Goal: Task Accomplishment & Management: Manage account settings

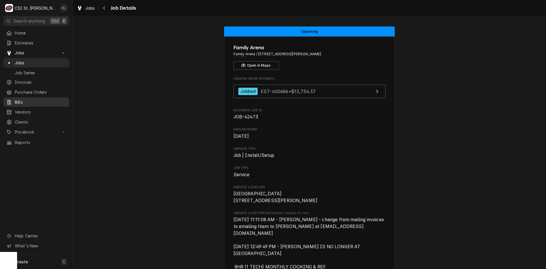
scroll to position [256, 0]
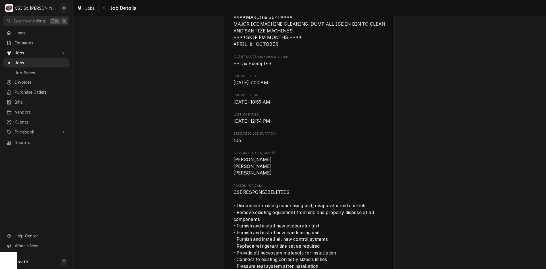
click at [199, 185] on div "Upcoming Family Arena Family Arena / [STREET_ADDRESS][PERSON_NAME] Open in Maps…" at bounding box center [309, 183] width 473 height 835
click at [31, 60] on span "Jobs" at bounding box center [40, 63] width 51 height 6
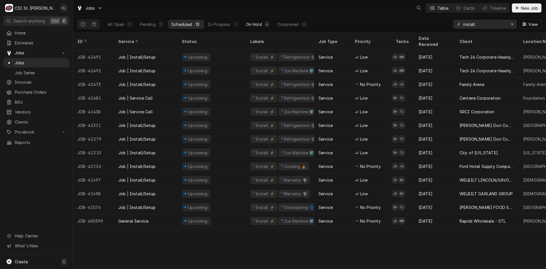
click at [259, 24] on div "On Hold" at bounding box center [254, 24] width 16 height 6
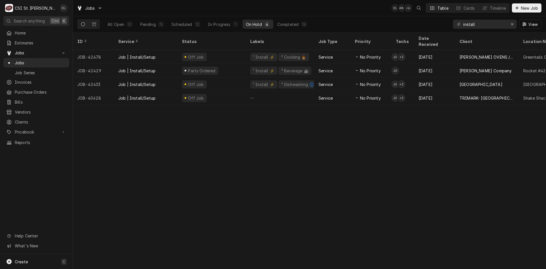
drag, startPoint x: 107, startPoint y: 163, endPoint x: 257, endPoint y: 151, distance: 150.1
drag, startPoint x: 257, startPoint y: 151, endPoint x: 130, endPoint y: 130, distance: 128.7
drag, startPoint x: 130, startPoint y: 130, endPoint x: 44, endPoint y: 160, distance: 91.0
click at [44, 160] on div "Home Estimates Jobs Jobs Job Series Invoices Purchase Orders Bills Vendors Clie…" at bounding box center [36, 141] width 73 height 226
drag, startPoint x: 34, startPoint y: 160, endPoint x: 194, endPoint y: 228, distance: 173.8
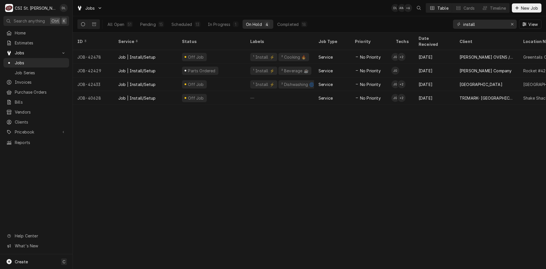
click at [194, 228] on div "ID Service Status Labels Job Type Priority Techs Date Received Client Location …" at bounding box center [309, 150] width 473 height 236
click at [225, 20] on button "In Progress 1" at bounding box center [223, 24] width 38 height 9
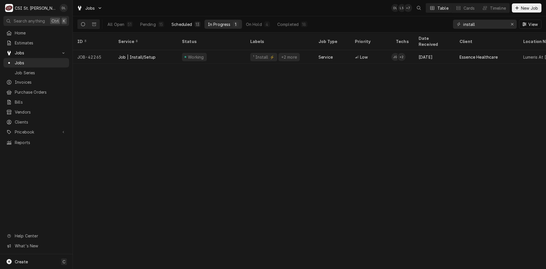
click at [193, 27] on button "Scheduled 13" at bounding box center [186, 24] width 36 height 9
